Goal: Task Accomplishment & Management: Use online tool/utility

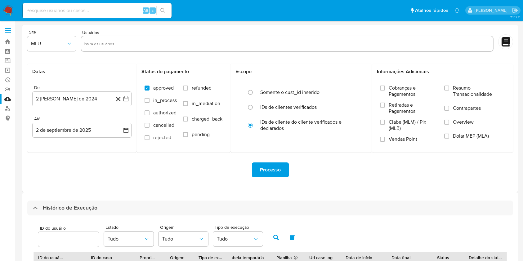
select select "50"
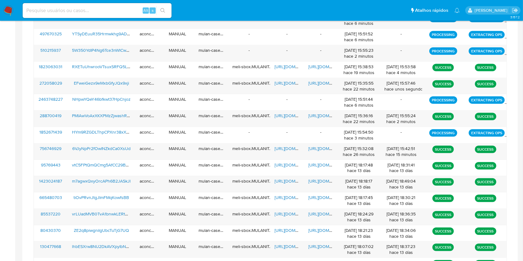
scroll to position [284, 0]
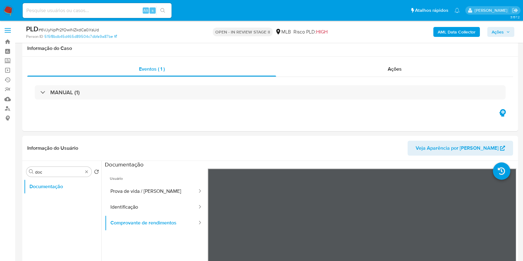
select select "10"
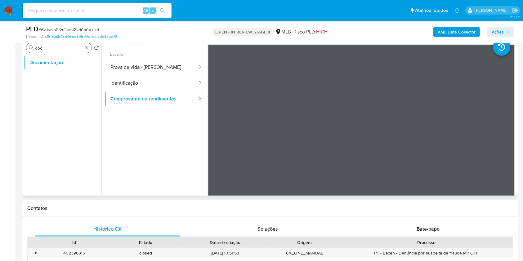
click at [87, 44] on div "Procurar doc" at bounding box center [58, 48] width 65 height 10
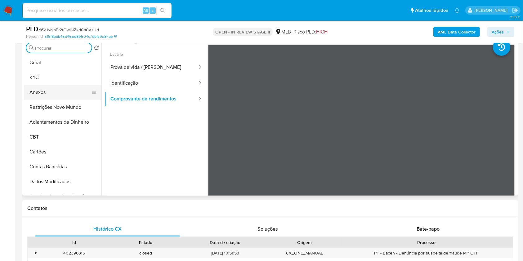
click at [85, 94] on button "Anexos" at bounding box center [60, 92] width 73 height 15
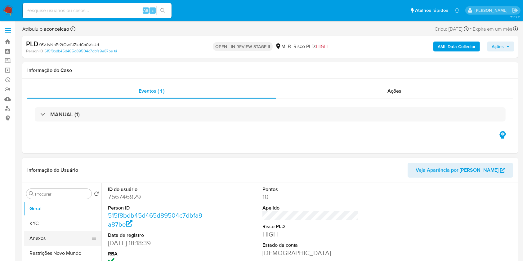
drag, startPoint x: 53, startPoint y: 238, endPoint x: 83, endPoint y: 232, distance: 31.3
click at [53, 238] on button "Anexos" at bounding box center [60, 238] width 73 height 15
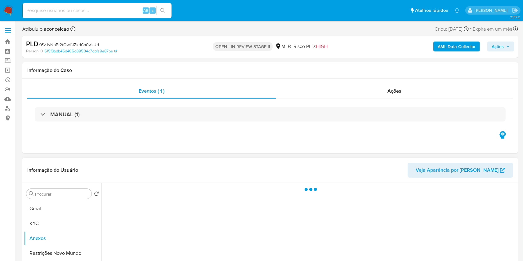
select select "10"
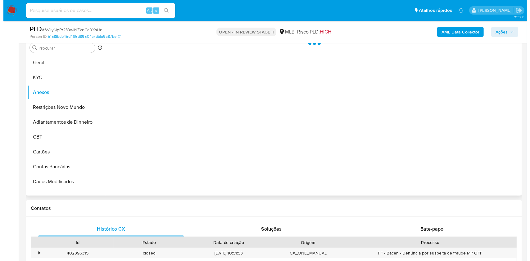
scroll to position [83, 0]
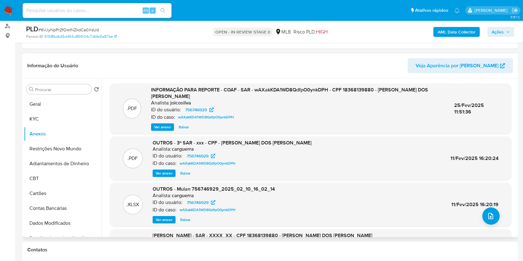
click at [261, 167] on div "ID do caso: wAXakKDA1WD8QdfpO0ynkDPH" at bounding box center [232, 163] width 159 height 7
click at [164, 173] on span "Ver anexo" at bounding box center [164, 173] width 17 height 6
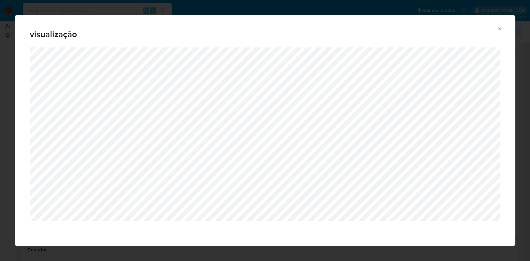
drag, startPoint x: 498, startPoint y: 30, endPoint x: 448, endPoint y: 35, distance: 50.2
click at [497, 30] on icon "Attachment preview" at bounding box center [499, 28] width 5 height 5
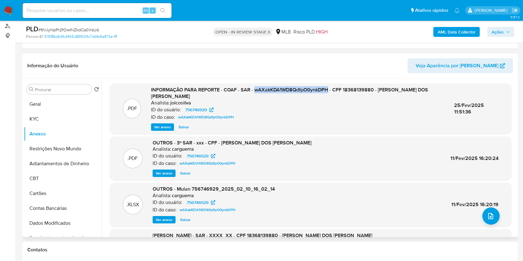
copy span "wAXakKDA1WD8QdfpO0ynkDPH"
drag, startPoint x: 256, startPoint y: 89, endPoint x: 328, endPoint y: 93, distance: 72.4
click at [328, 93] on span "INFORMAÇÃO PARA REPORTE - COAF - SAR - wAXakKDA1WD8QdfpO0ynkDPH - CPF 183681398…" at bounding box center [289, 93] width 277 height 14
copy span "wAXakKDA1WD8QdfpO0ynkDPH"
click at [331, 119] on div "ID do caso: wAXakKDA1WD8QdfpO0ynkDPH" at bounding box center [297, 117] width 293 height 7
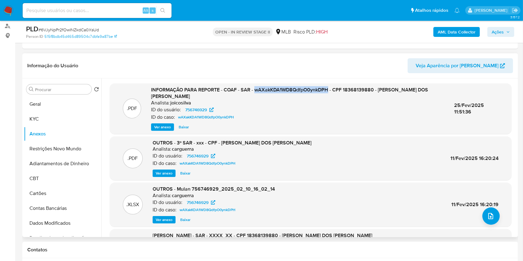
copy span "wAXakKDA1WD8QdfpO0ynkDPH"
drag, startPoint x: 329, startPoint y: 88, endPoint x: 255, endPoint y: 88, distance: 74.1
click at [255, 88] on span "INFORMAÇÃO PARA REPORTE - COAF - SAR - wAXakKDA1WD8QdfpO0ynkDPH - CPF 183681398…" at bounding box center [289, 93] width 277 height 14
click at [488, 217] on icon "upload-file" at bounding box center [490, 215] width 7 height 7
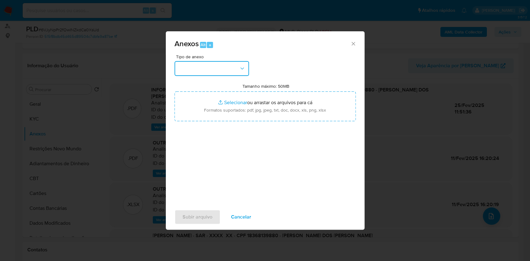
click at [234, 68] on button "button" at bounding box center [211, 68] width 74 height 15
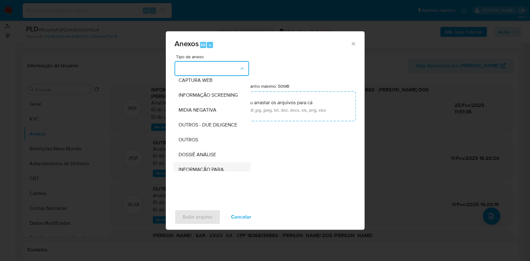
scroll to position [95, 0]
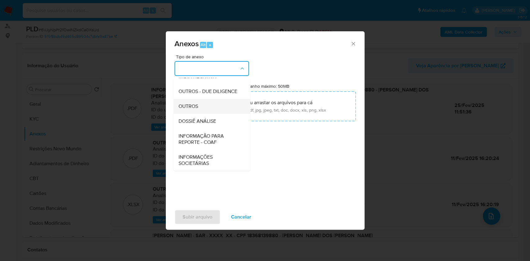
click at [204, 105] on div "OUTROS" at bounding box center [209, 106] width 63 height 15
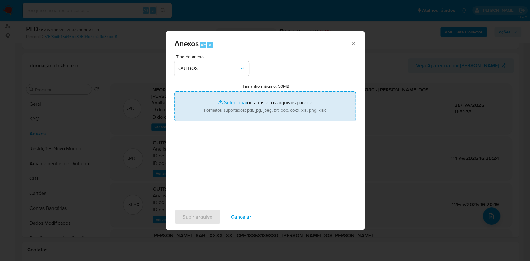
type input "C:\fakepath\2°SAR - XXXX - CPF 18368139880 - [PERSON_NAME] DOS [PERSON_NAME].pdf"
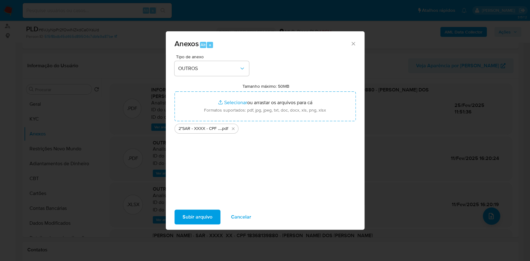
click at [203, 218] on span "Subir arquivo" at bounding box center [197, 217] width 30 height 14
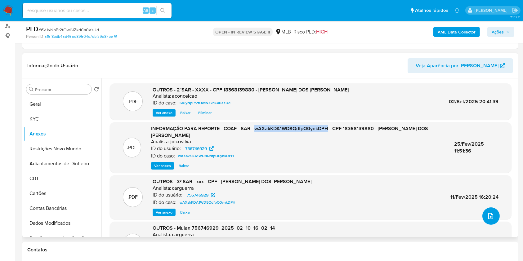
click at [491, 212] on span "upload-file" at bounding box center [490, 215] width 7 height 7
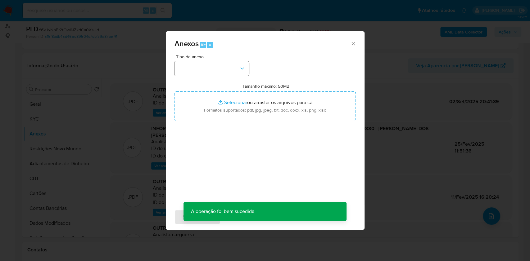
drag, startPoint x: 221, startPoint y: 57, endPoint x: 222, endPoint y: 61, distance: 4.5
click at [222, 60] on div "Tipo de anexo" at bounding box center [211, 65] width 74 height 21
click at [222, 61] on button "button" at bounding box center [211, 68] width 74 height 15
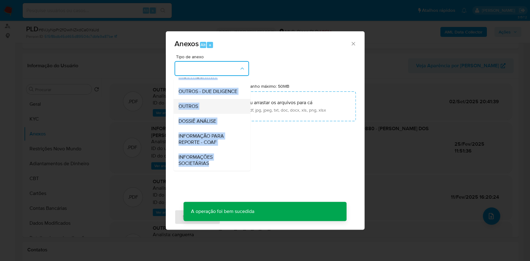
click at [215, 109] on div "OUTROS" at bounding box center [209, 106] width 63 height 15
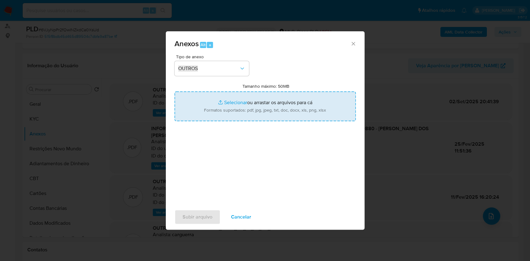
type input "C:\fakepath\Mulan 756746929_Joao [PERSON_NAME] Dos [PERSON_NAME] 2025_09_02_14_…"
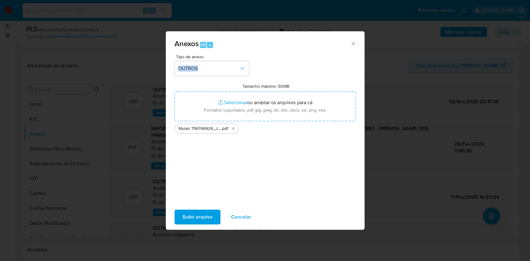
click at [196, 217] on span "Subir arquivo" at bounding box center [197, 217] width 30 height 14
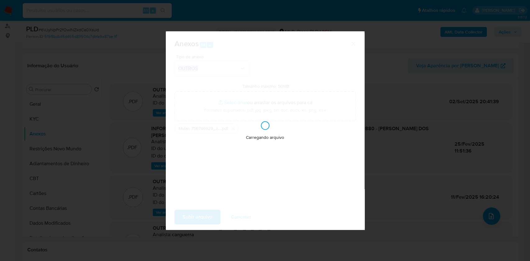
click at [444, 109] on div "Anexos Alt a Tipo de anexo OUTROS Tamanho máximo: 50MB Selecionar arquivos Sele…" at bounding box center [265, 130] width 530 height 261
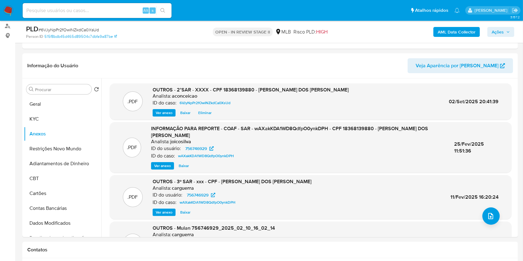
click at [497, 31] on span "Ações" at bounding box center [498, 32] width 12 height 10
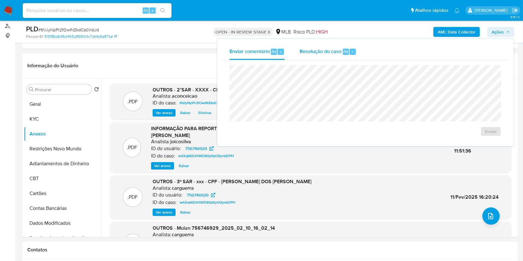
click at [328, 56] on div "Resolução do caso Alt r" at bounding box center [328, 52] width 57 height 16
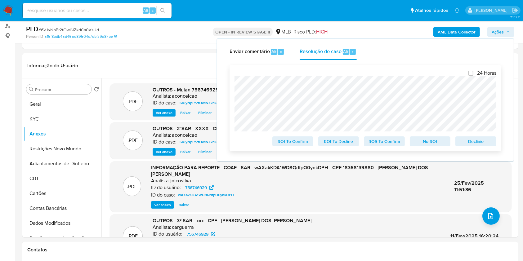
click at [390, 142] on span "ROS To Confirm" at bounding box center [384, 141] width 32 height 9
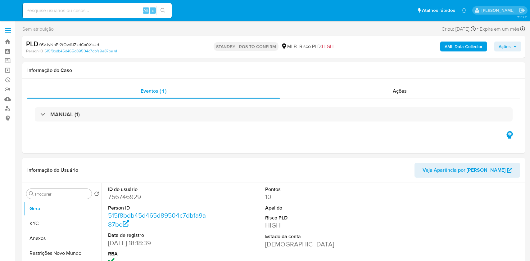
select select "10"
